Goal: Find specific page/section: Find specific page/section

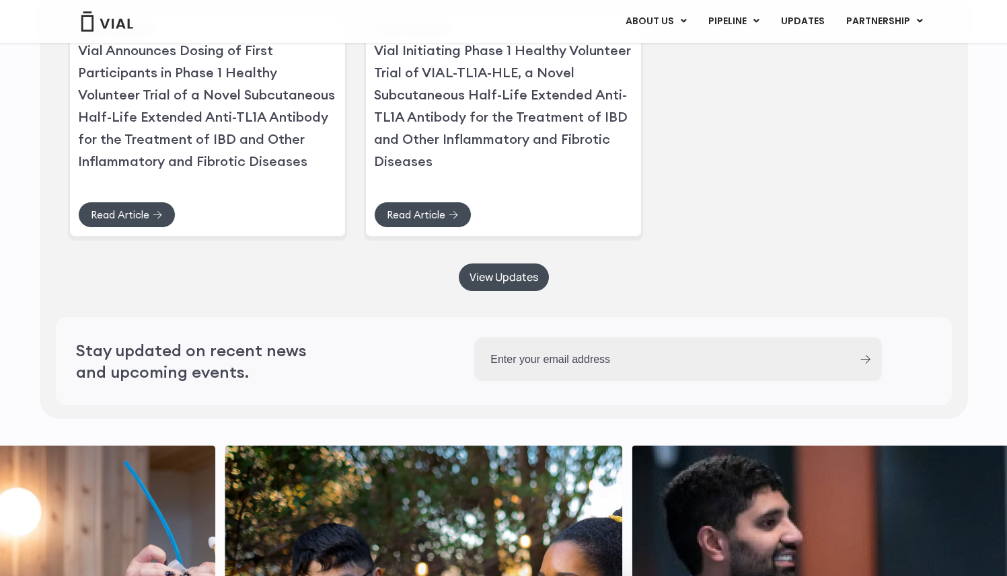
scroll to position [3765, 0]
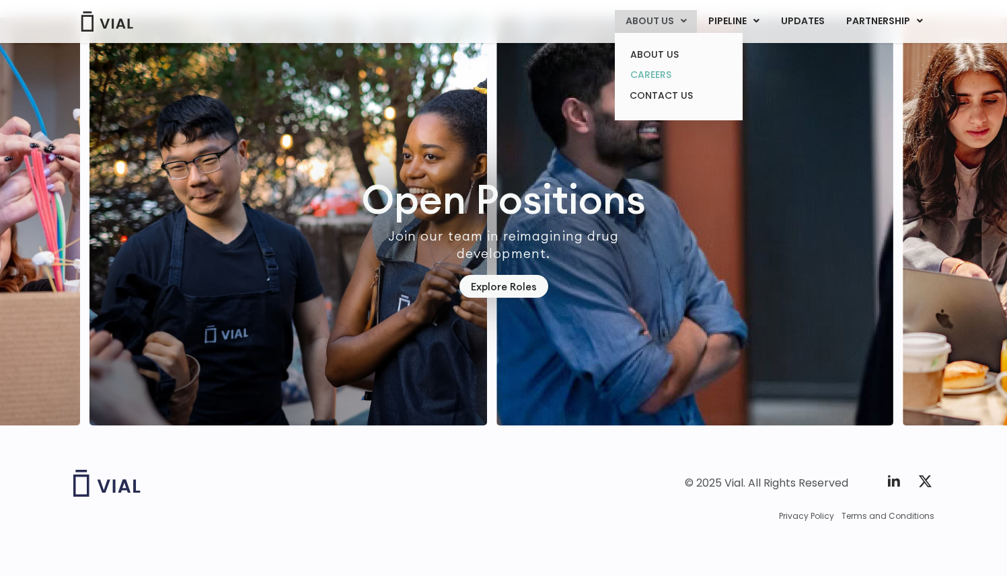
click at [672, 73] on link "CAREERS" at bounding box center [678, 75] width 118 height 21
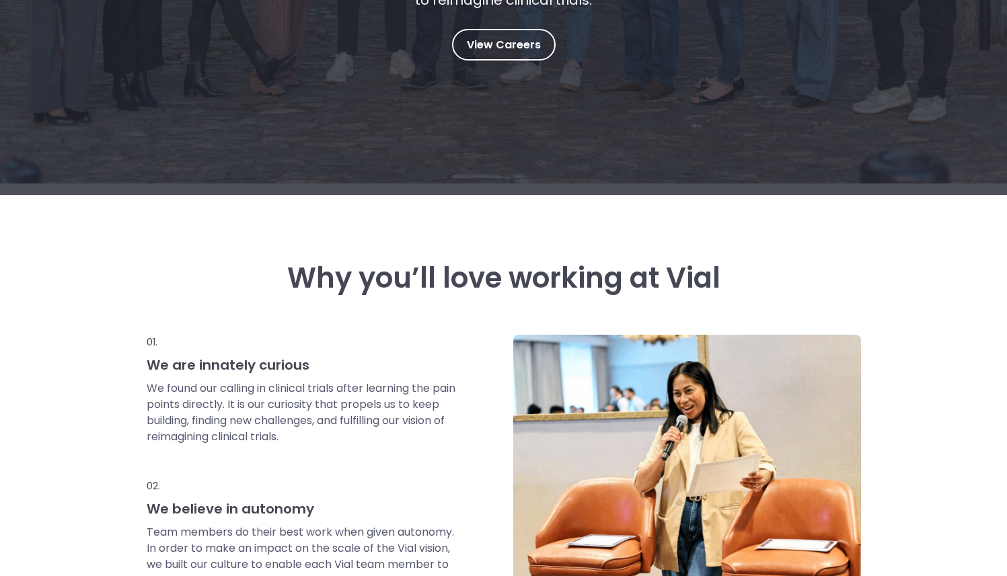
scroll to position [275, 0]
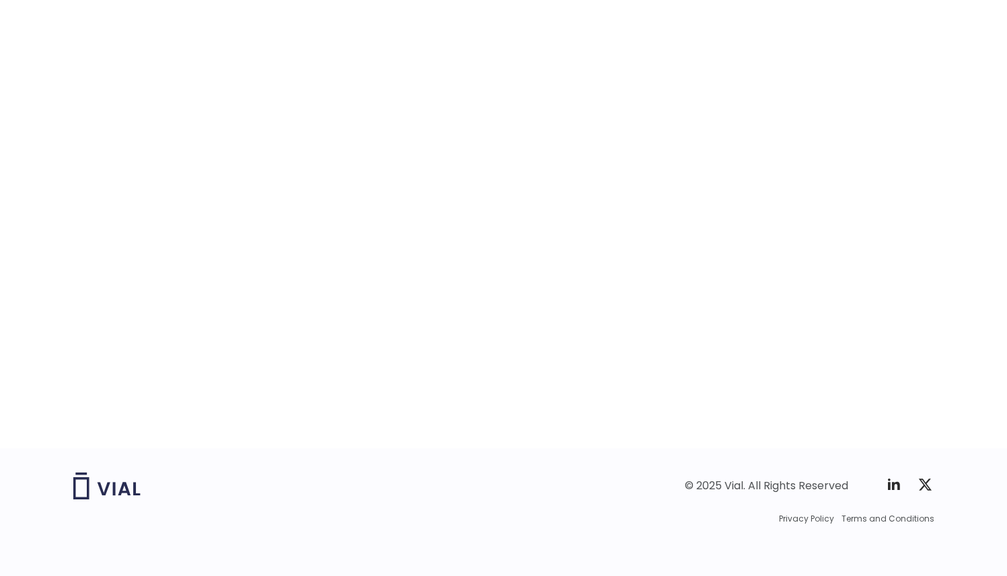
scroll to position [2057, 0]
